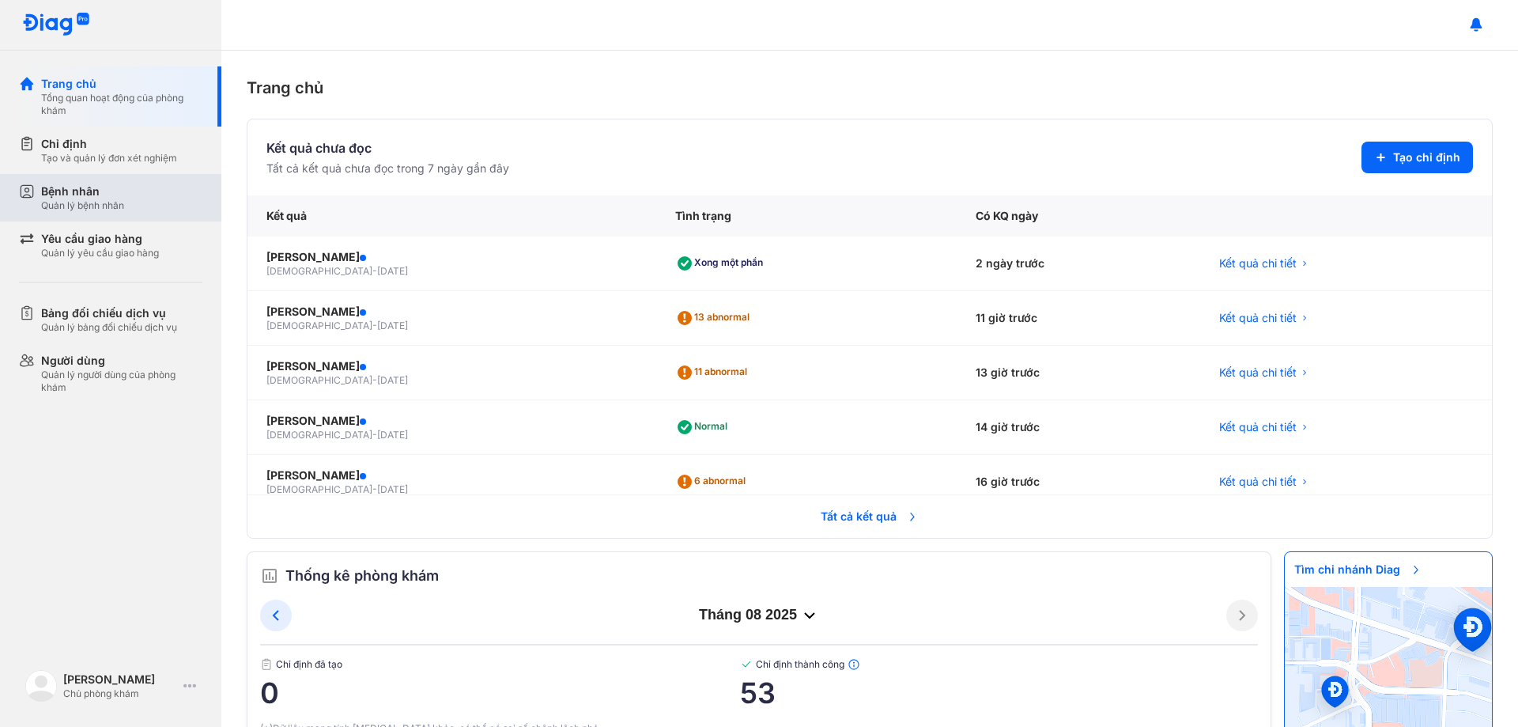
click at [83, 192] on div "Bệnh nhân" at bounding box center [82, 191] width 83 height 16
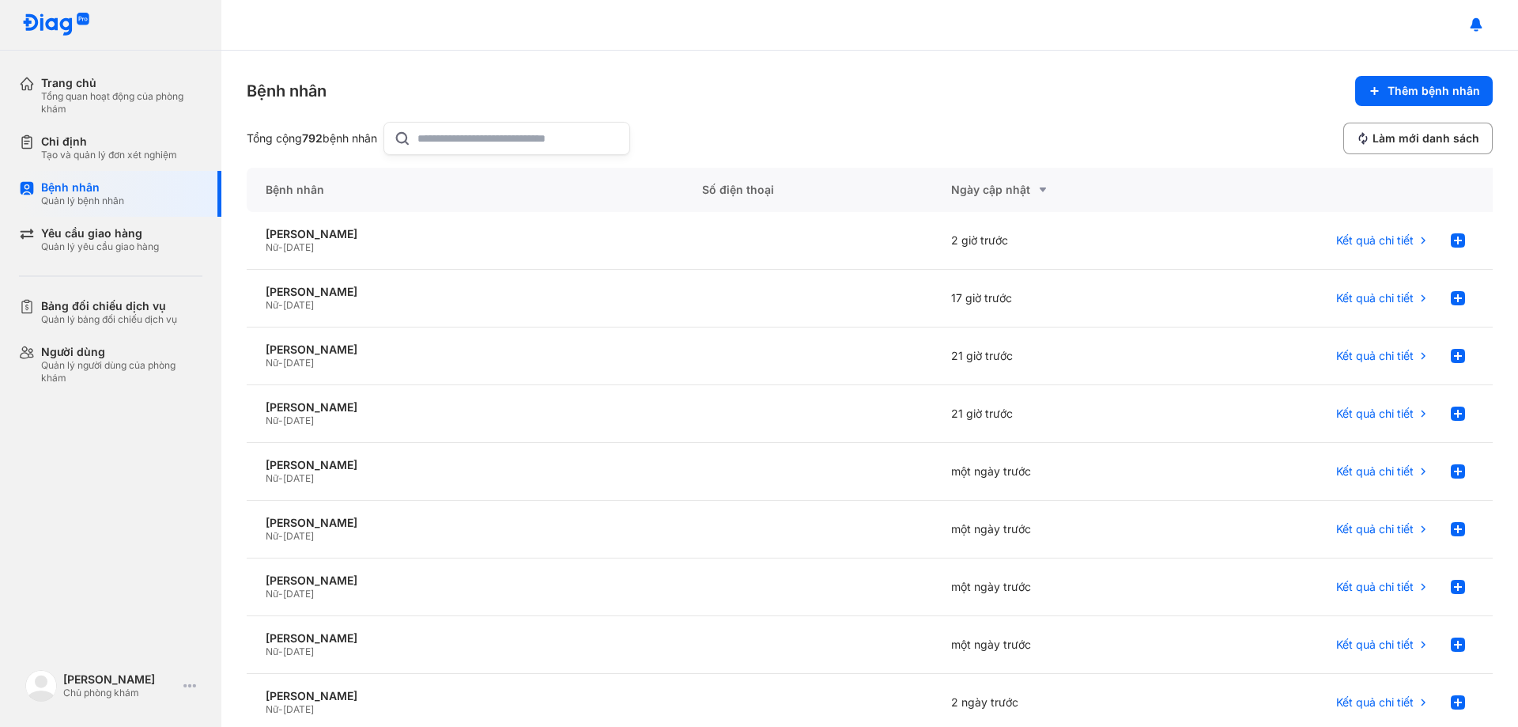
click at [442, 146] on input "text" at bounding box center [519, 139] width 202 height 32
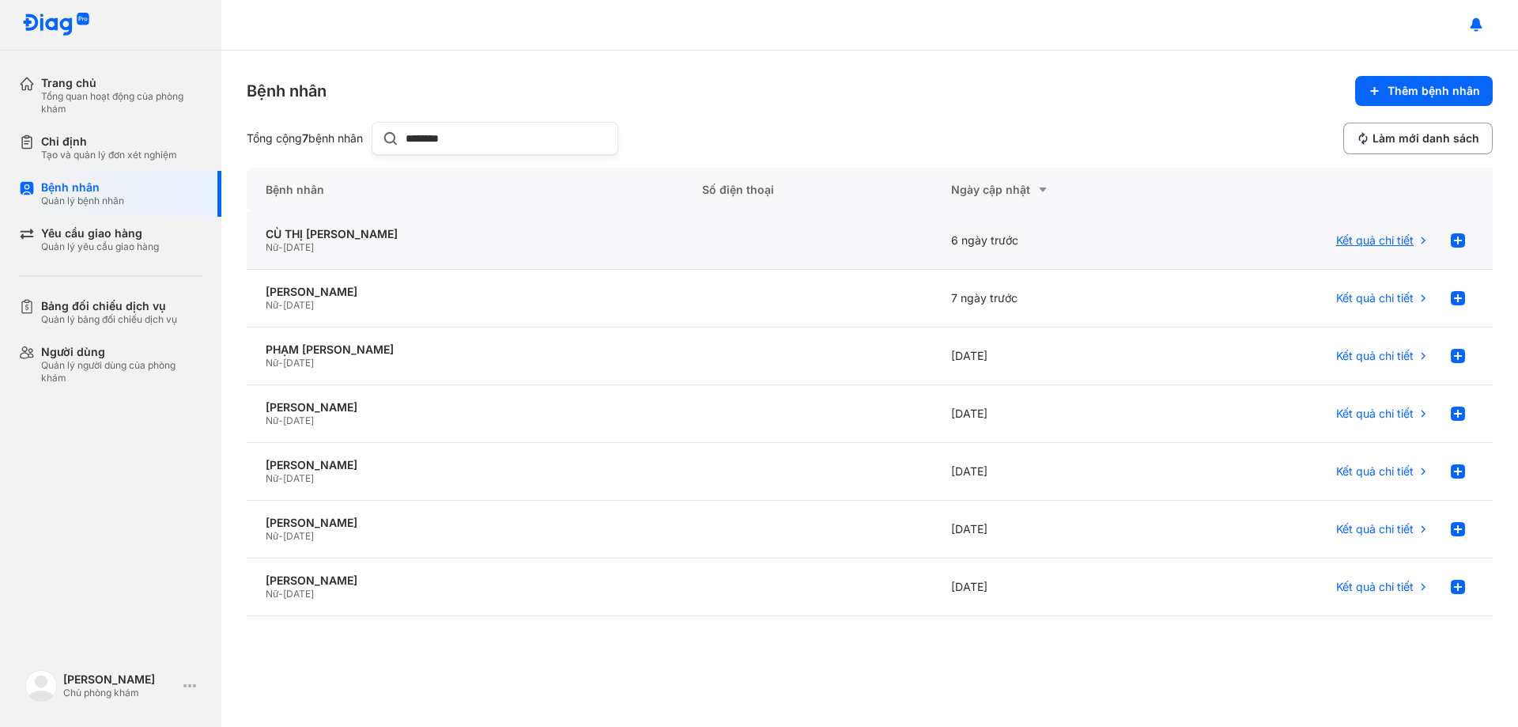
type input "********"
click at [1378, 241] on span "Kết quả chi tiết" at bounding box center [1376, 240] width 78 height 14
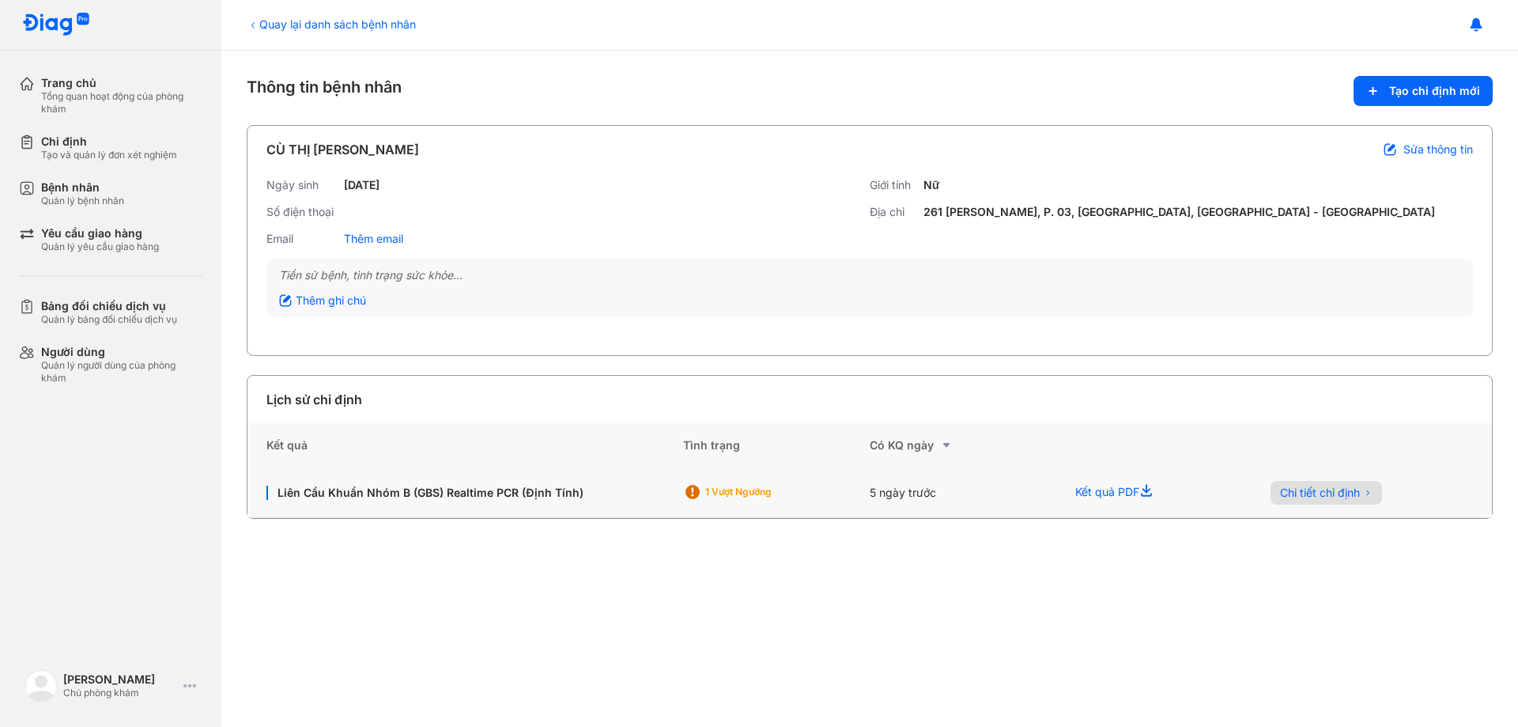
click at [1314, 493] on span "Chi tiết chỉ định" at bounding box center [1320, 493] width 80 height 14
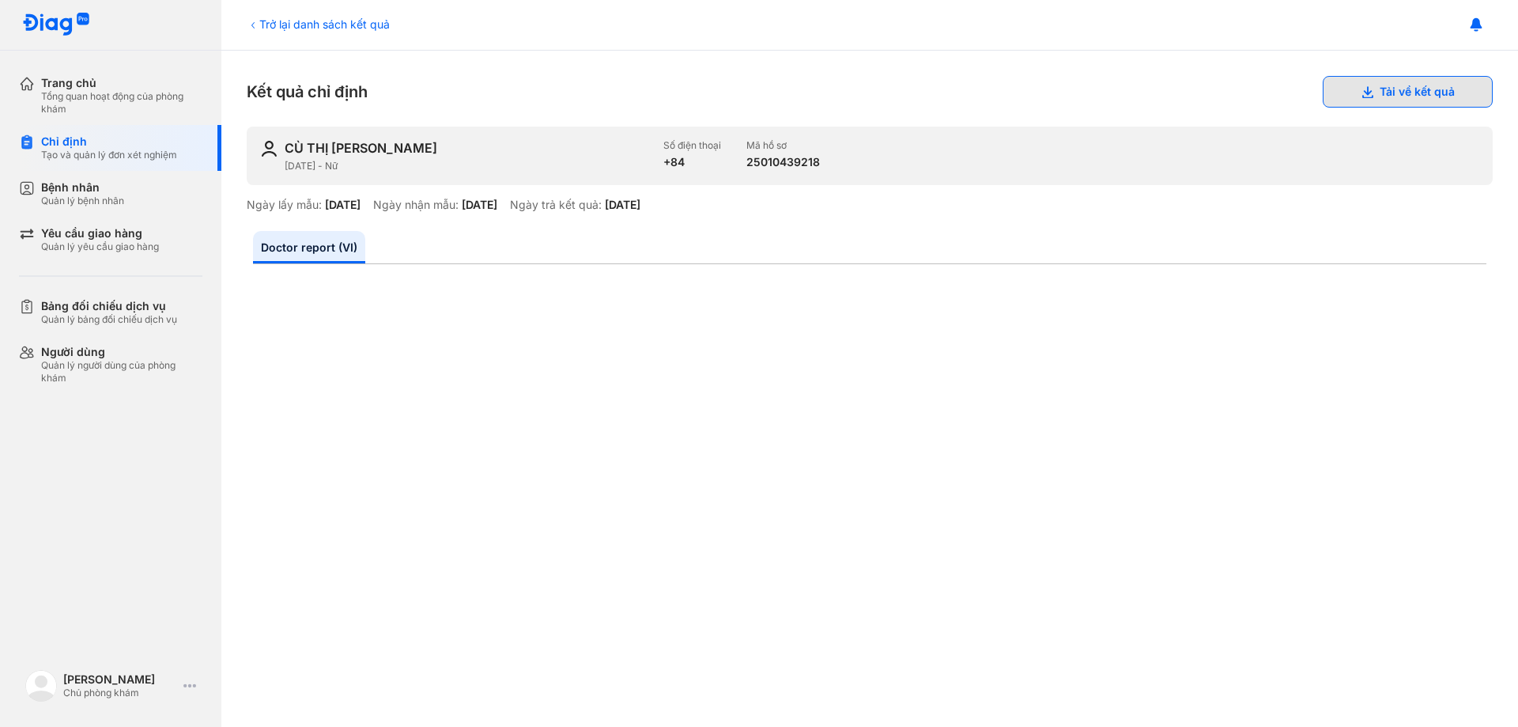
click at [1405, 85] on button "Tải về kết quả" at bounding box center [1408, 92] width 170 height 32
